Goal: Complete application form

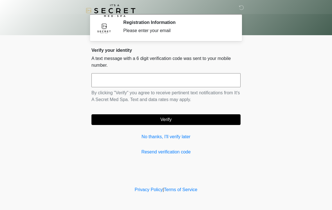
click at [211, 83] on input "text" at bounding box center [165, 80] width 149 height 14
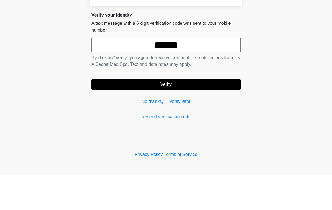
type input "******"
click at [192, 114] on button "Verify" at bounding box center [165, 119] width 149 height 11
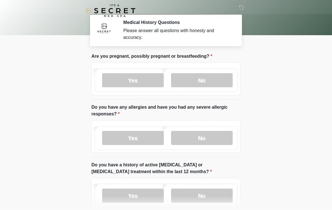
click at [215, 83] on label "No" at bounding box center [202, 80] width 62 height 14
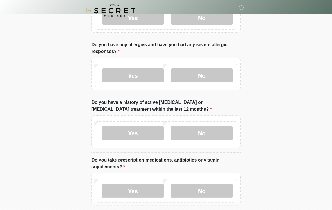
scroll to position [64, 0]
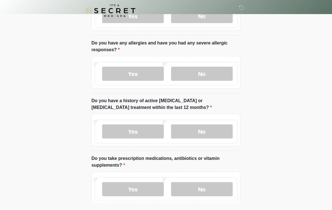
click at [217, 78] on label "No" at bounding box center [202, 74] width 62 height 14
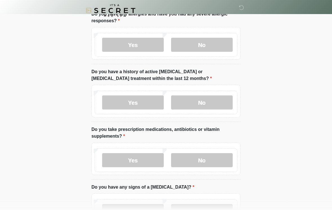
scroll to position [98, 0]
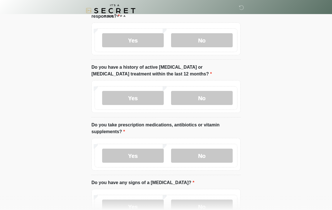
click at [207, 102] on label "No" at bounding box center [202, 98] width 62 height 14
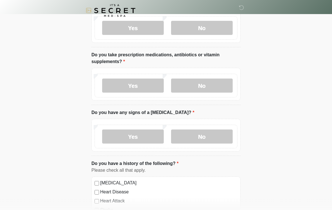
scroll to position [168, 0]
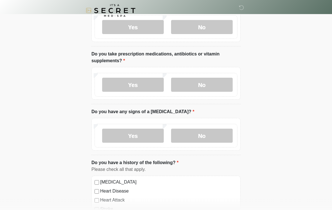
click at [152, 88] on label "Yes" at bounding box center [133, 85] width 62 height 14
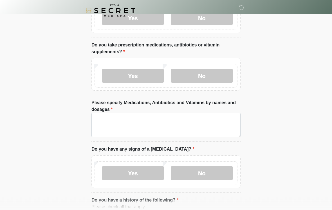
scroll to position [194, 0]
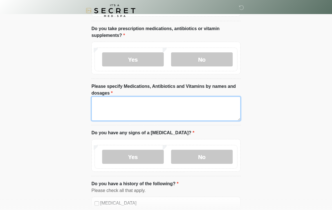
click at [201, 109] on textarea "Please specify Medications, Antibiotics and Vitamins by names and dosages" at bounding box center [165, 108] width 149 height 24
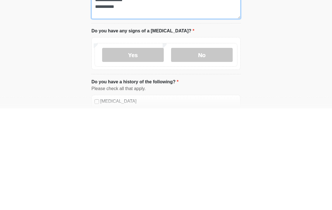
type textarea "**********"
click at [218, 150] on label "No" at bounding box center [202, 157] width 62 height 14
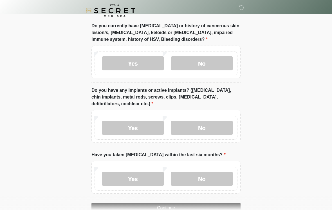
scroll to position [491, 0]
click at [218, 68] on label "No" at bounding box center [202, 63] width 62 height 14
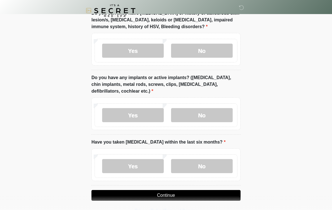
scroll to position [514, 0]
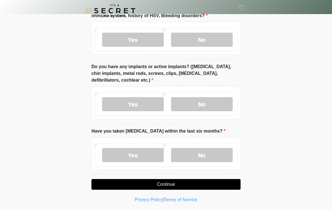
click at [147, 108] on label "Yes" at bounding box center [133, 104] width 62 height 14
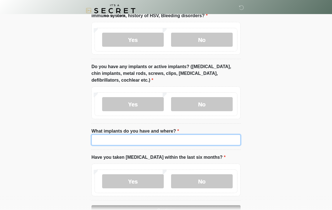
click at [203, 142] on input "What implants do you have and where?" at bounding box center [165, 139] width 149 height 11
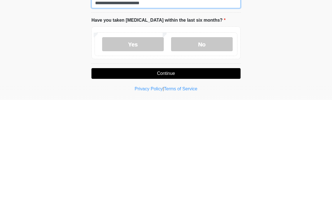
scroll to position [541, 0]
type input "**********"
click at [219, 147] on label "No" at bounding box center [202, 154] width 62 height 14
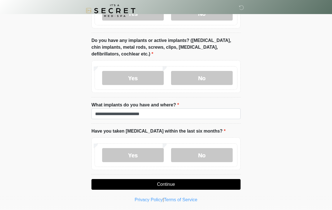
click at [197, 186] on button "Continue" at bounding box center [165, 184] width 149 height 11
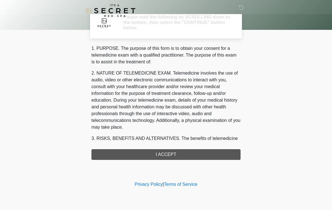
scroll to position [0, 0]
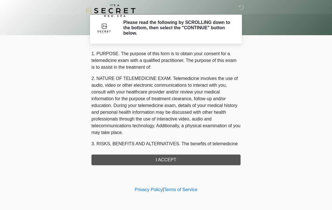
click at [212, 163] on div "1. PURPOSE. The purpose of this form is to obtain your consent for a telemedici…" at bounding box center [165, 107] width 149 height 115
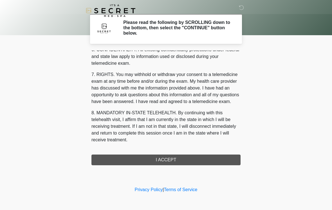
scroll to position [229, 0]
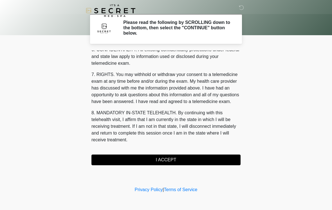
click at [177, 164] on button "I ACCEPT" at bounding box center [165, 159] width 149 height 11
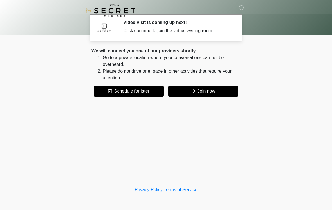
click at [213, 93] on button "Join now" at bounding box center [203, 91] width 70 height 11
